Goal: Task Accomplishment & Management: Manage account settings

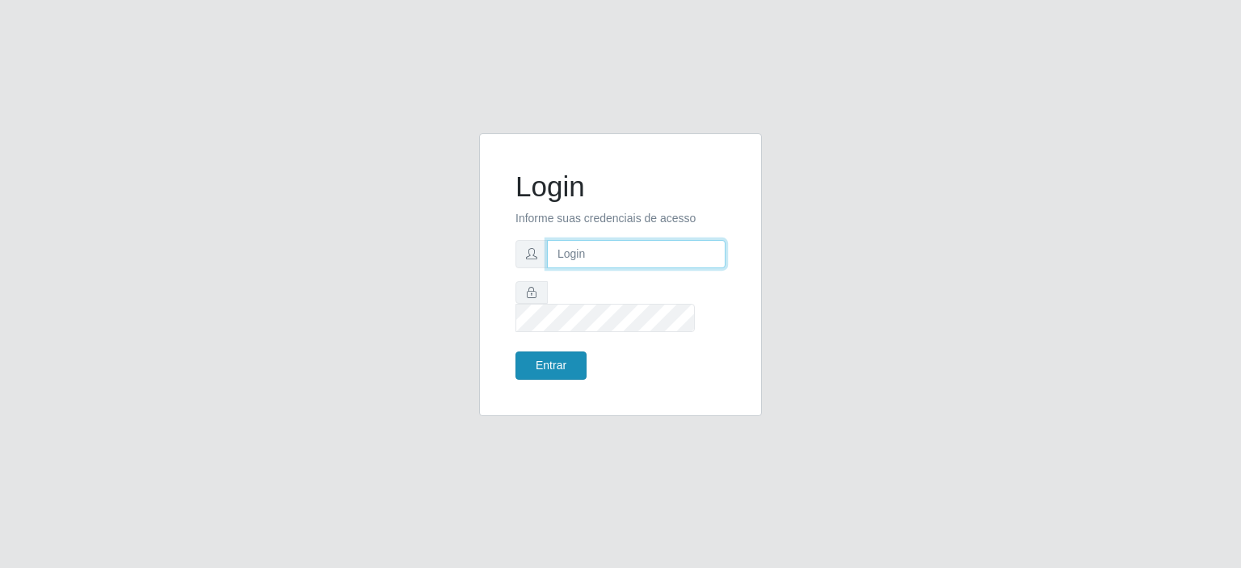
type input "[EMAIL_ADDRESS][DOMAIN_NAME]"
click at [559, 354] on button "Entrar" at bounding box center [550, 365] width 71 height 28
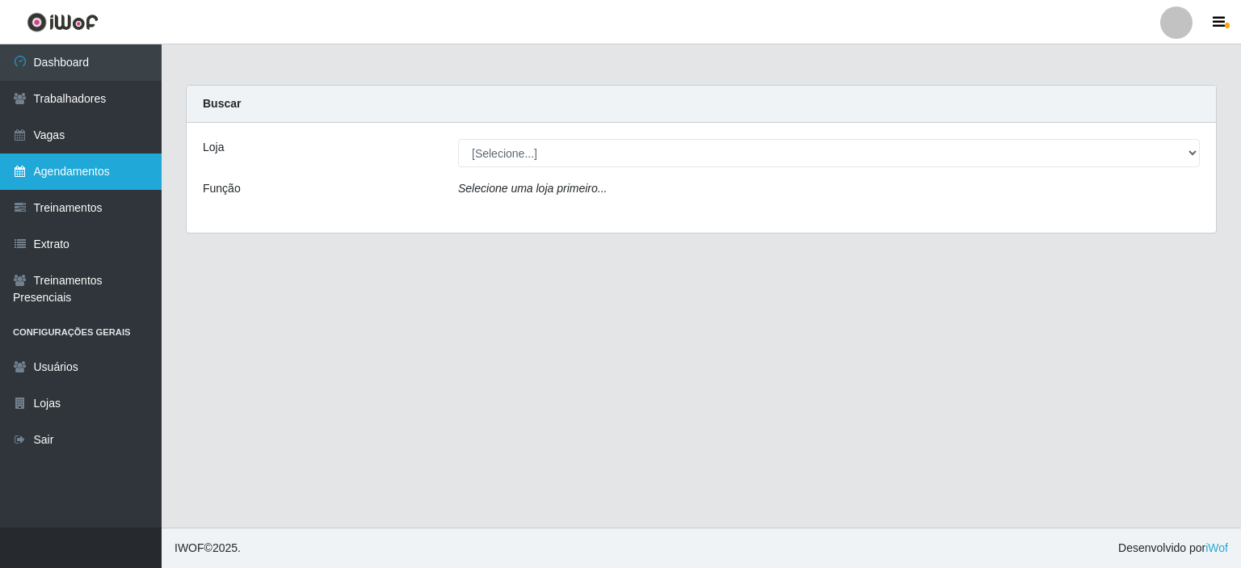
click at [103, 169] on link "Agendamentos" at bounding box center [81, 172] width 162 height 36
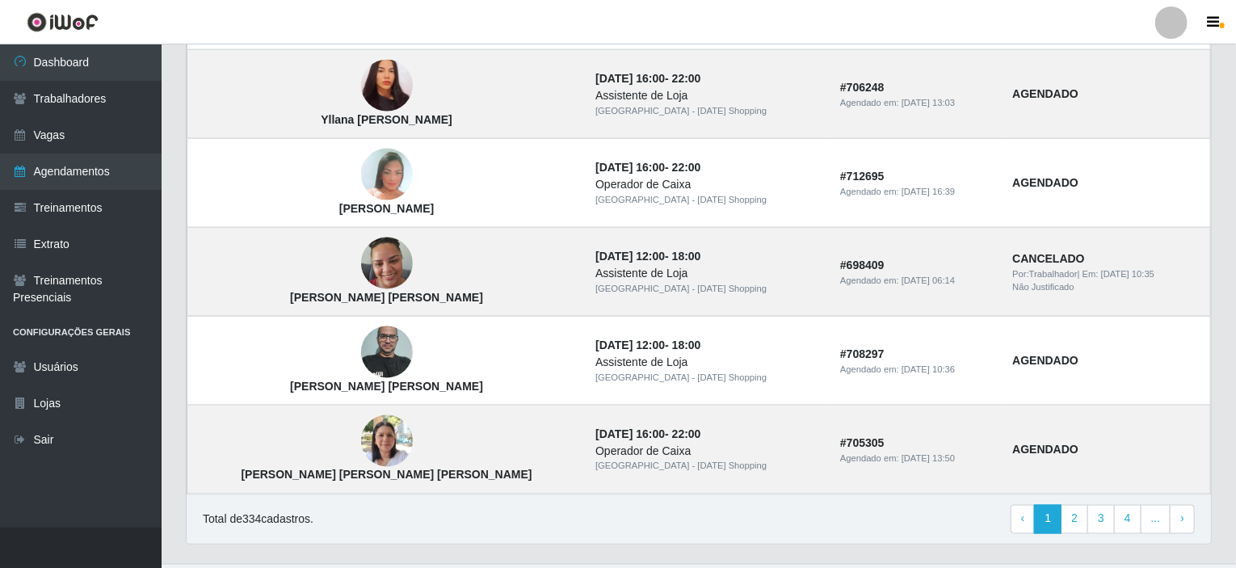
scroll to position [1113, 0]
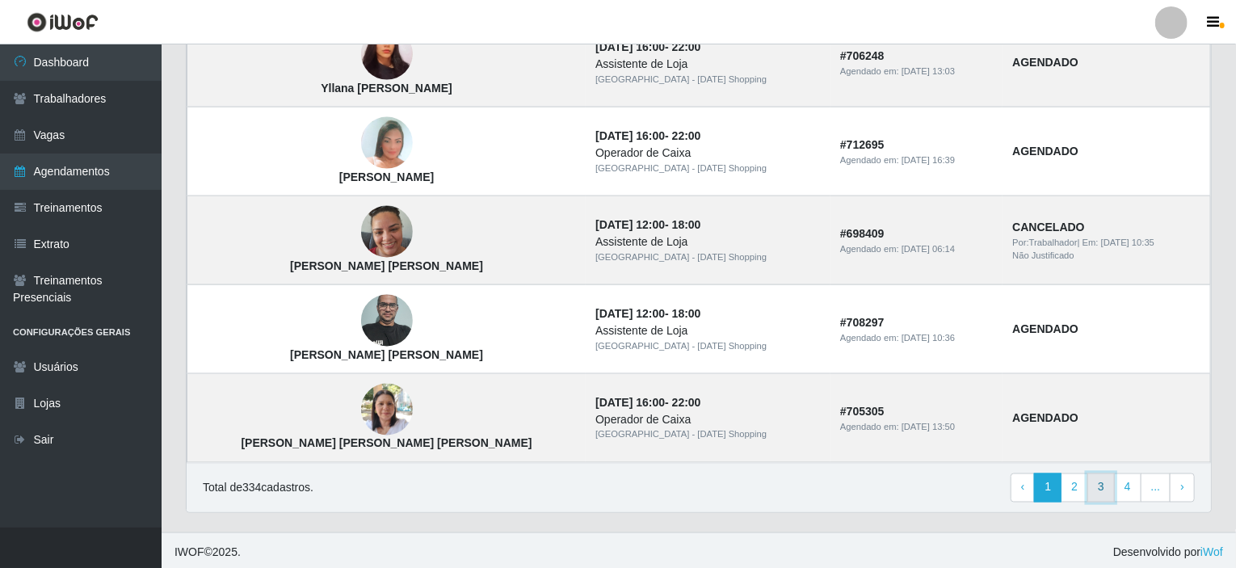
click at [1099, 485] on link "3" at bounding box center [1101, 487] width 27 height 29
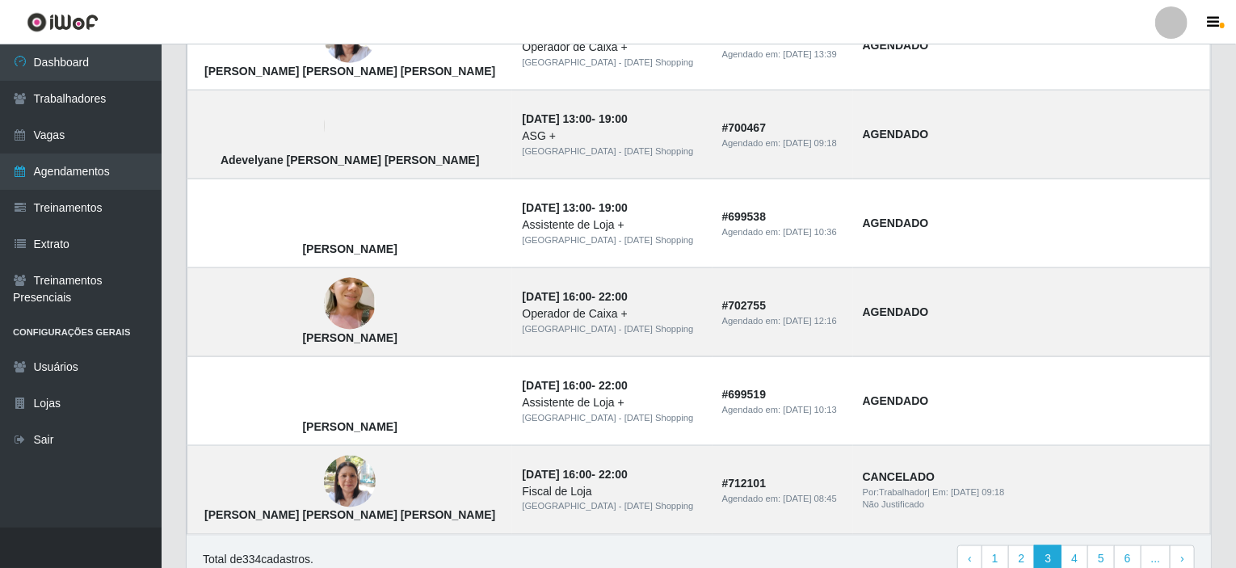
scroll to position [1113, 0]
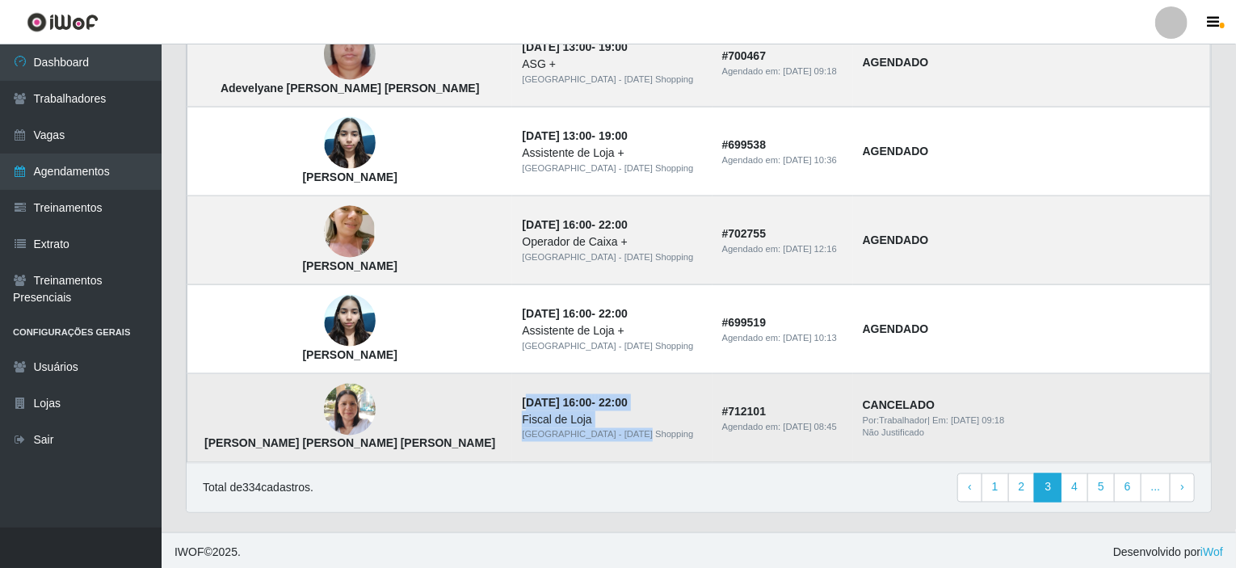
drag, startPoint x: 566, startPoint y: 427, endPoint x: 473, endPoint y: 404, distance: 95.0
click at [512, 404] on td "[DATE] 16:00 - 22:00 Fiscal de [GEOGRAPHIC_DATA] - [GEOGRAPHIC_DATA] Shopping" at bounding box center [612, 418] width 200 height 89
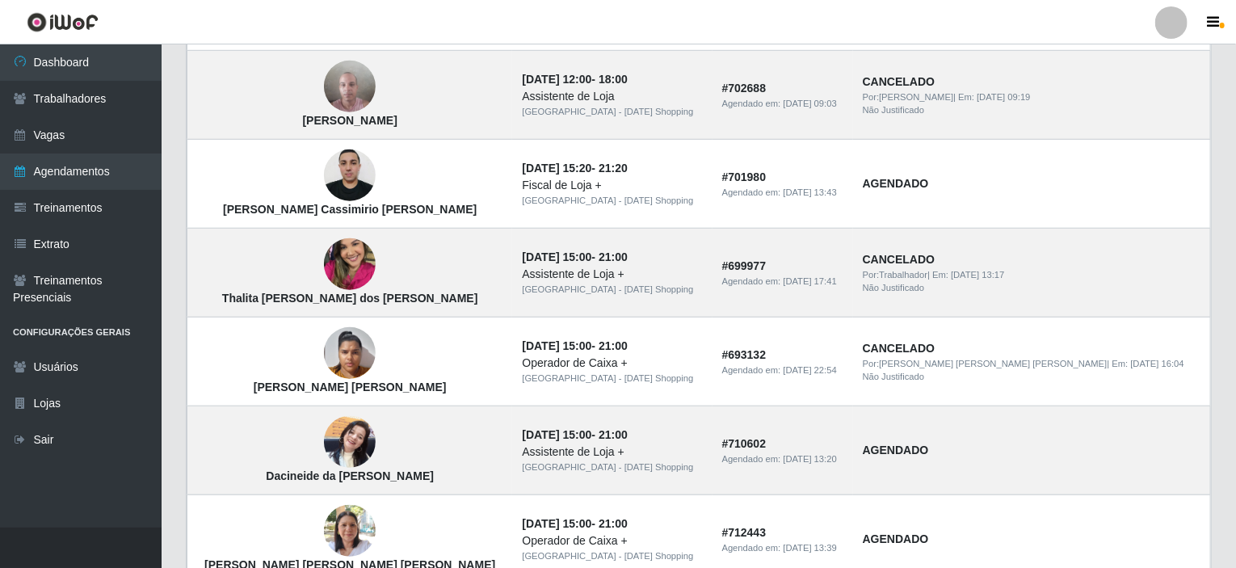
scroll to position [467, 0]
